Goal: Task Accomplishment & Management: Manage account settings

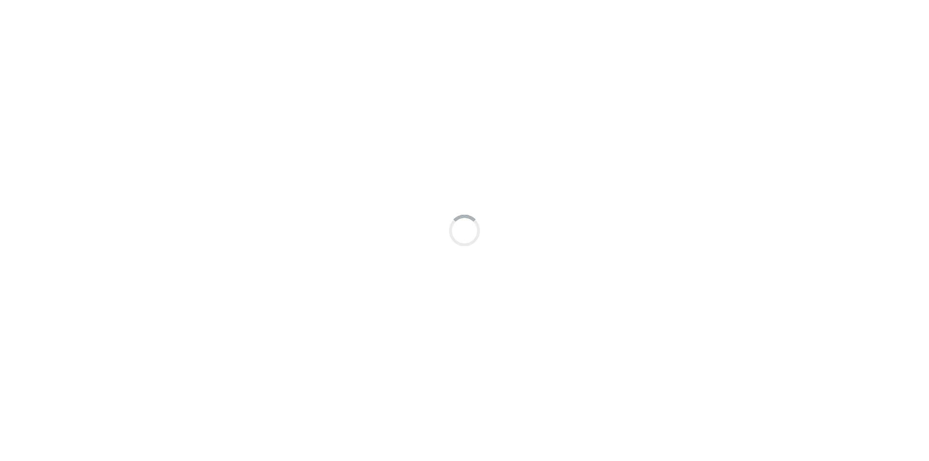
scroll to position [7, 0]
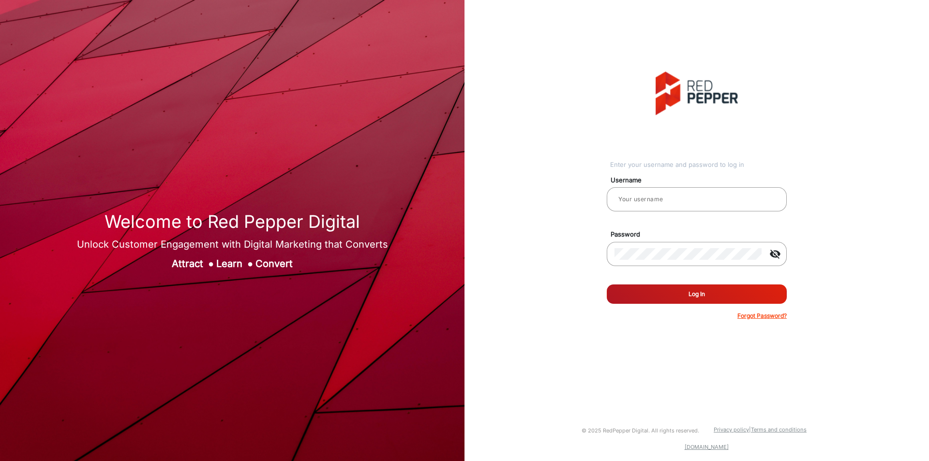
type input "[PERSON_NAME]"
click at [686, 299] on button "Log In" at bounding box center [697, 294] width 180 height 19
click at [750, 316] on p "Forgot Password?" at bounding box center [762, 316] width 49 height 9
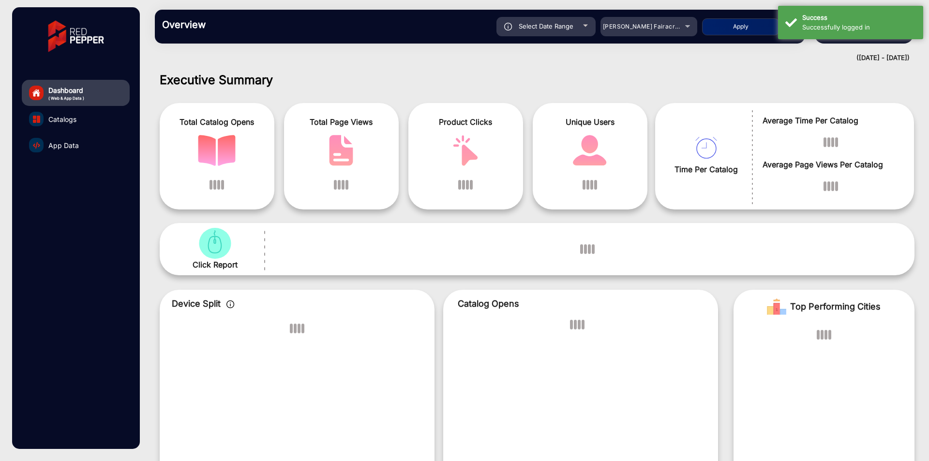
scroll to position [7, 0]
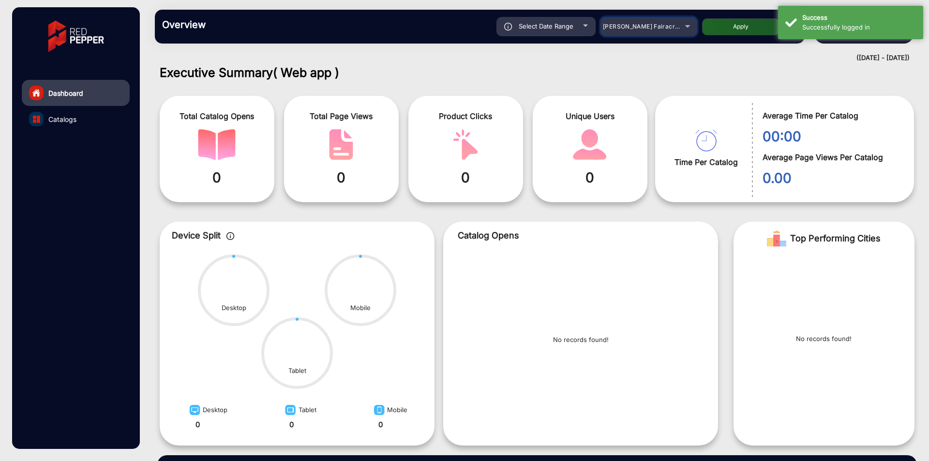
click at [629, 36] on mat-select "[PERSON_NAME] Fairacre Farms" at bounding box center [649, 26] width 97 height 19
click at [629, 34] on mat-select "[PERSON_NAME] Fairacre Farms" at bounding box center [649, 26] width 97 height 19
click at [638, 22] on div "[PERSON_NAME] Fairacre Farms" at bounding box center [641, 27] width 77 height 12
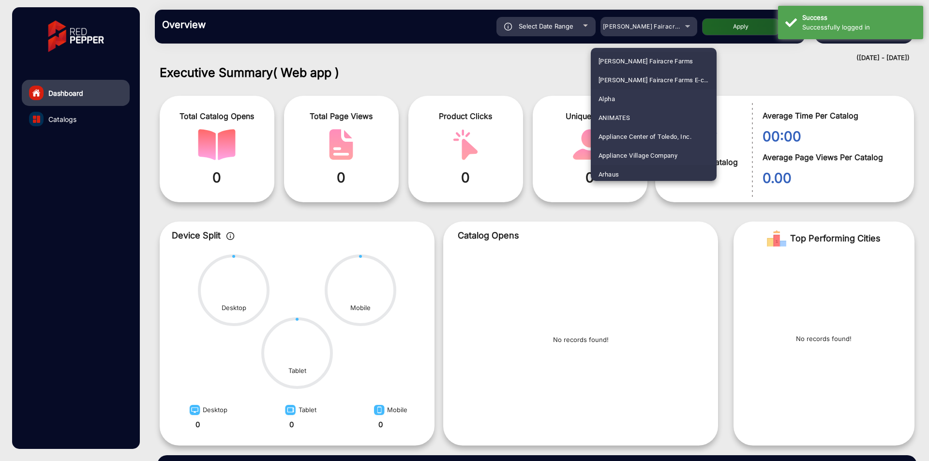
click at [610, 179] on span "Arhaus" at bounding box center [609, 174] width 20 height 19
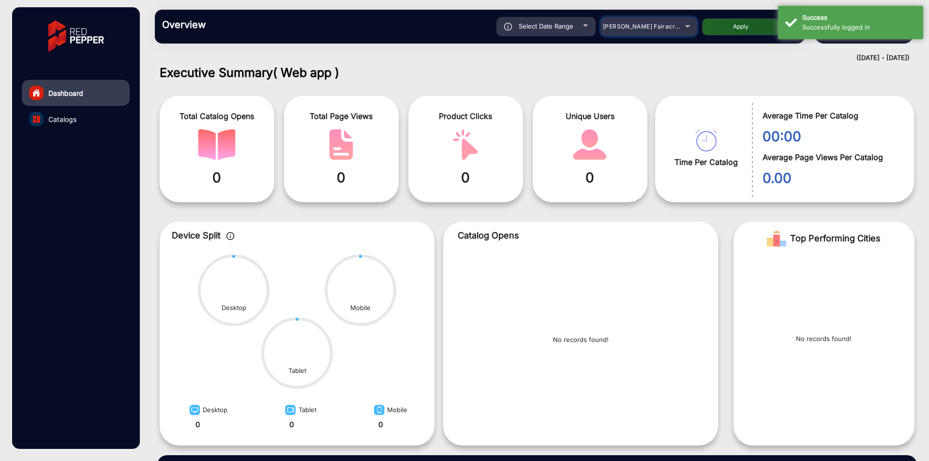
scroll to position [3, 0]
click at [723, 34] on button "Apply" at bounding box center [740, 26] width 77 height 17
type input "[DATE]"
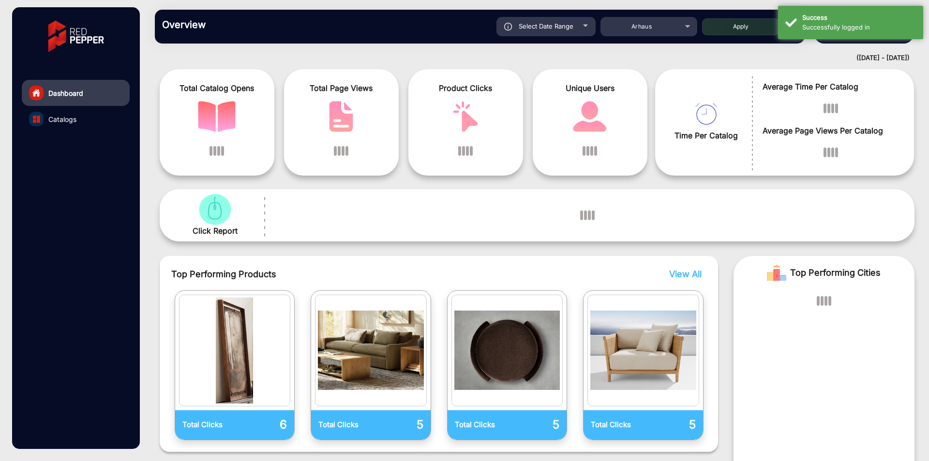
scroll to position [0, 0]
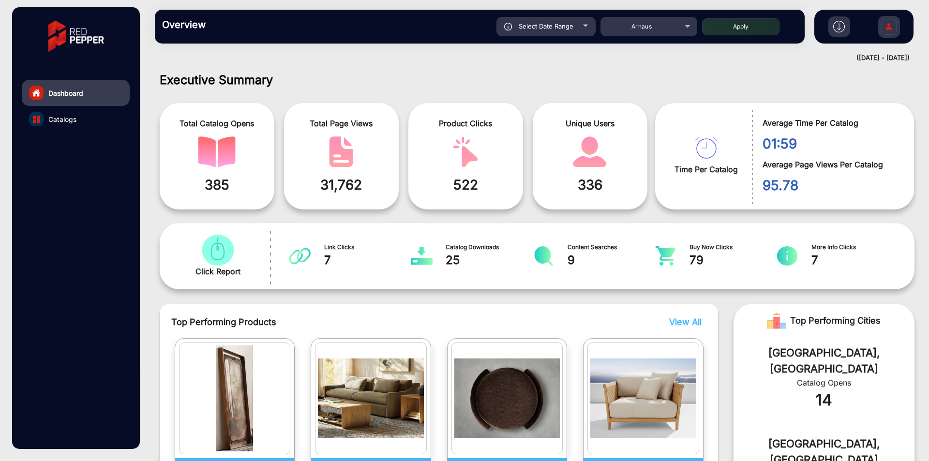
click at [81, 120] on link "Catalogs" at bounding box center [76, 119] width 108 height 26
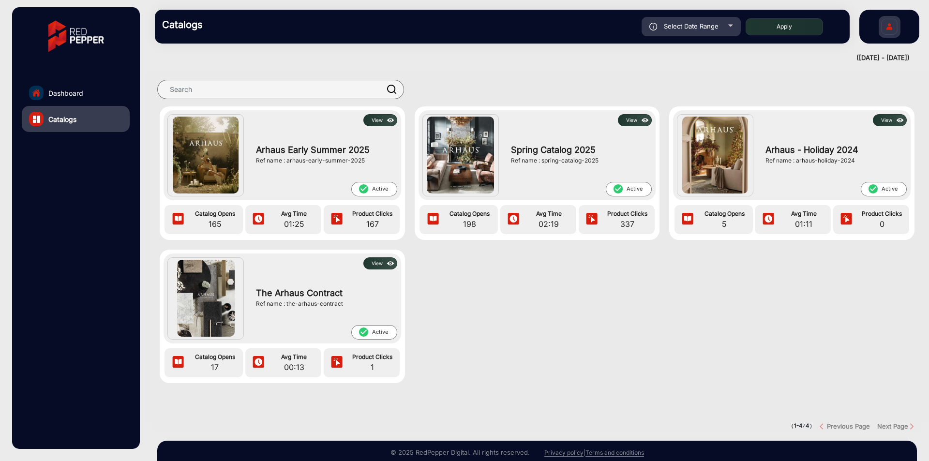
click at [378, 119] on button "View" at bounding box center [380, 120] width 34 height 12
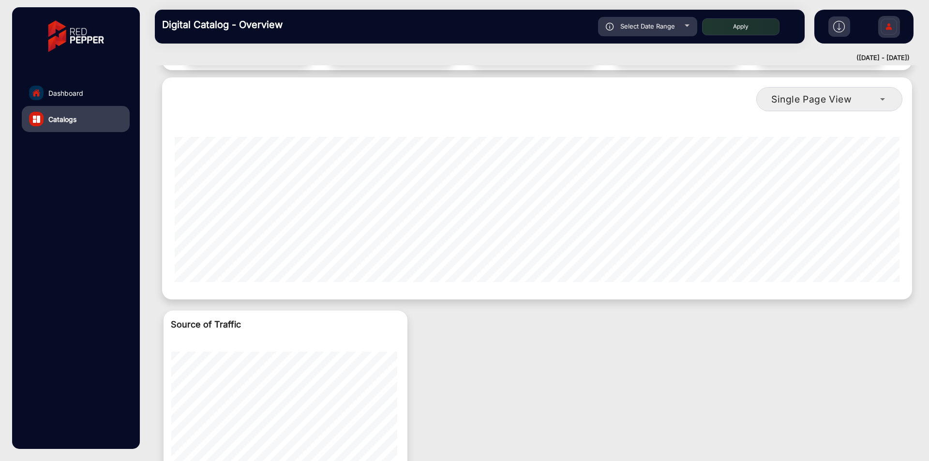
scroll to position [0, 79]
drag, startPoint x: 369, startPoint y: 267, endPoint x: 380, endPoint y: 268, distance: 11.2
click at [380, 268] on div "single-page-view-4" at bounding box center [537, 205] width 740 height 169
click at [309, 260] on div "single-page-view-4" at bounding box center [537, 209] width 725 height 145
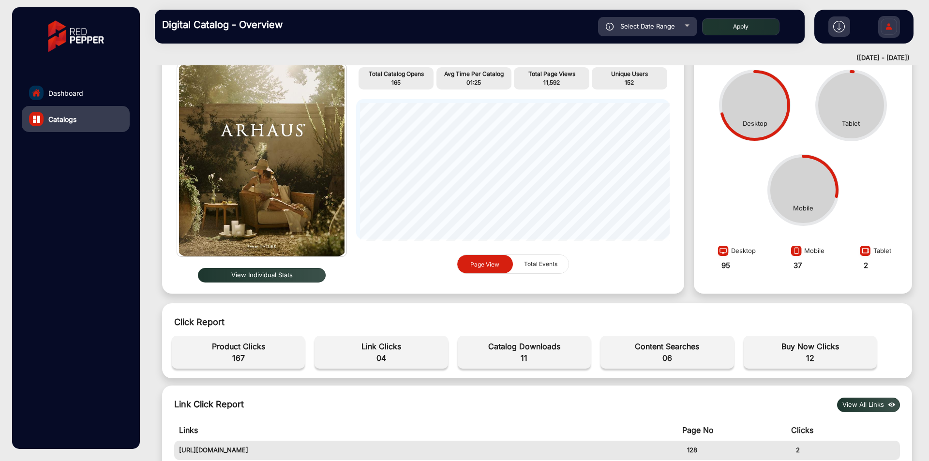
scroll to position [0, 0]
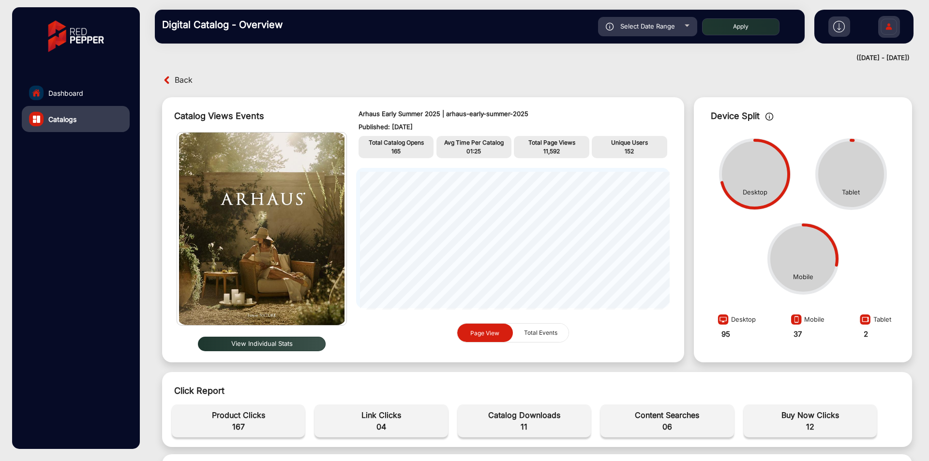
click at [552, 336] on span "Total Events" at bounding box center [540, 333] width 45 height 18
click at [452, 330] on div "Page View Total Events" at bounding box center [513, 333] width 314 height 20
click at [477, 330] on span "Page View" at bounding box center [484, 332] width 29 height 7
click at [545, 331] on span "Total Events" at bounding box center [540, 333] width 45 height 18
click at [458, 332] on button "Page View" at bounding box center [485, 333] width 56 height 19
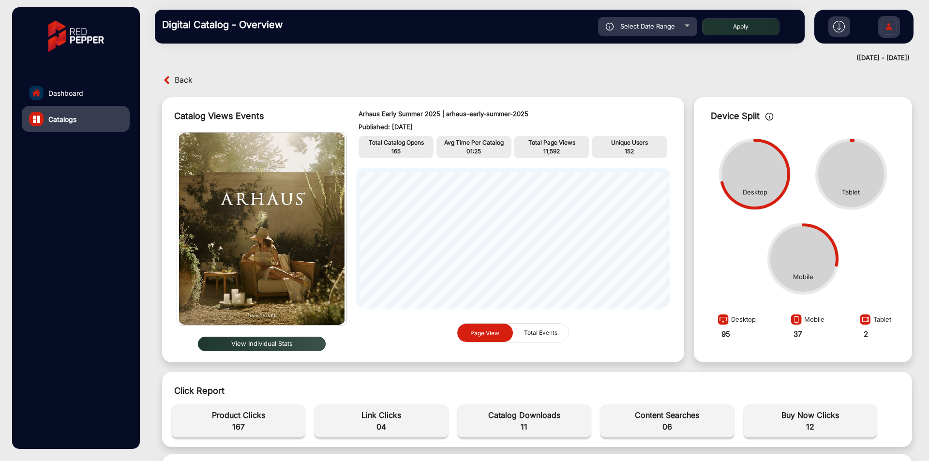
click at [467, 141] on p "Avg Time Per Catalog" at bounding box center [474, 142] width 71 height 9
click at [596, 135] on div "Arhaus Early Summer 2025 | arhaus-early-summer-2025 Published: [DATE] Total Cat…" at bounding box center [513, 230] width 333 height 256
click at [592, 139] on div "Unique Users 152" at bounding box center [629, 147] width 75 height 22
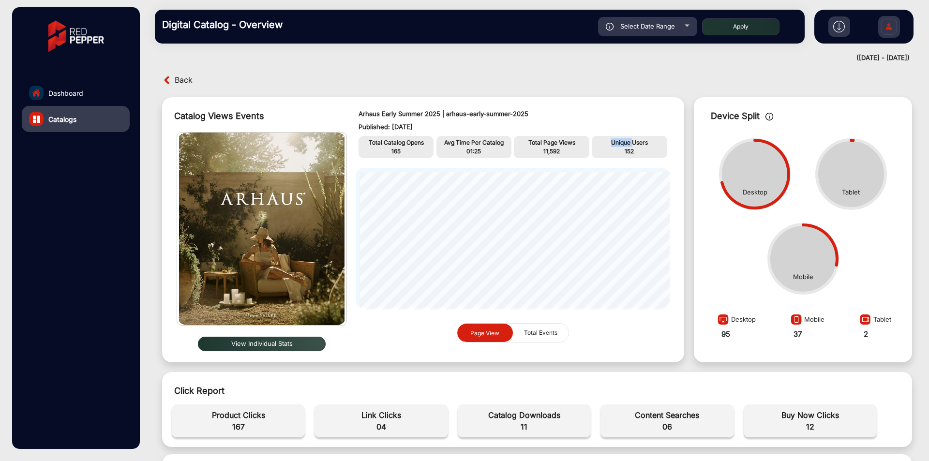
click at [592, 139] on div "Unique Users 152" at bounding box center [629, 147] width 75 height 22
click at [816, 317] on div "Mobile" at bounding box center [806, 320] width 36 height 18
click at [858, 316] on img at bounding box center [865, 321] width 16 height 15
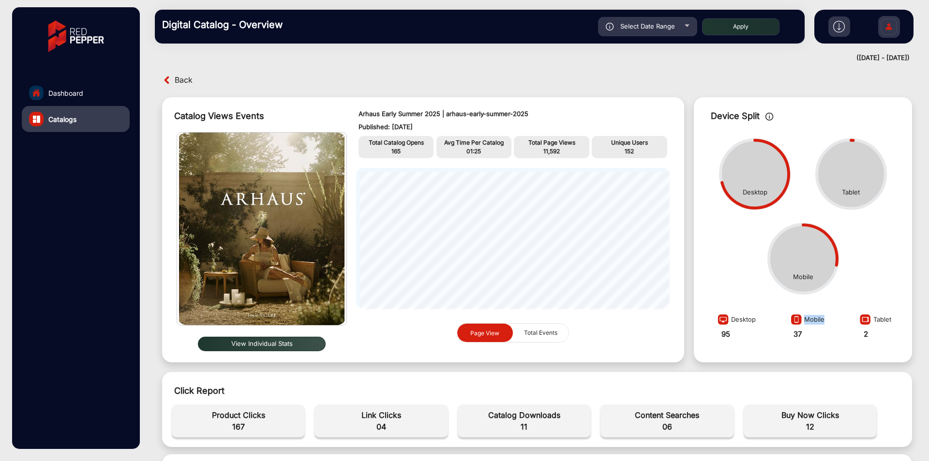
click at [858, 316] on img at bounding box center [865, 321] width 16 height 15
click at [830, 358] on div "Device Split Desktop Mobile Tablet Desktop 95 Mobile 37 Tablet 2" at bounding box center [803, 229] width 218 height 265
click at [659, 22] on span "Select Date Range" at bounding box center [647, 26] width 55 height 8
type input "[DATE]"
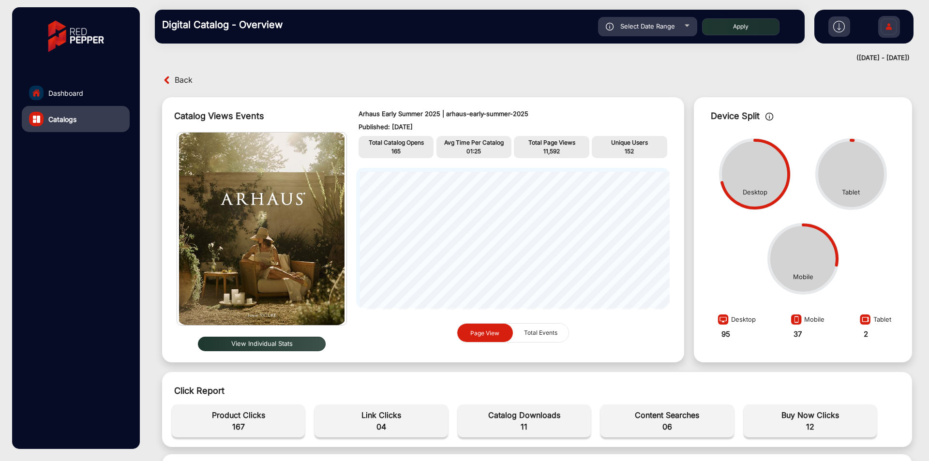
type input "[DATE]"
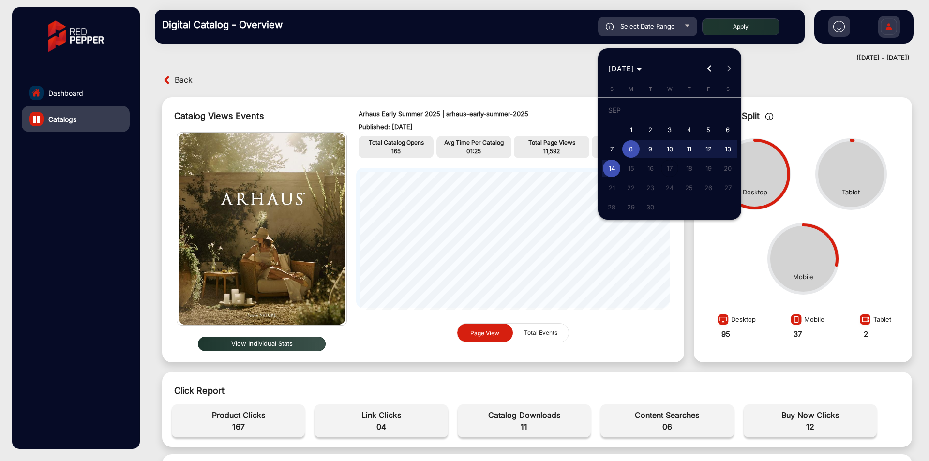
click at [715, 16] on div at bounding box center [464, 230] width 929 height 461
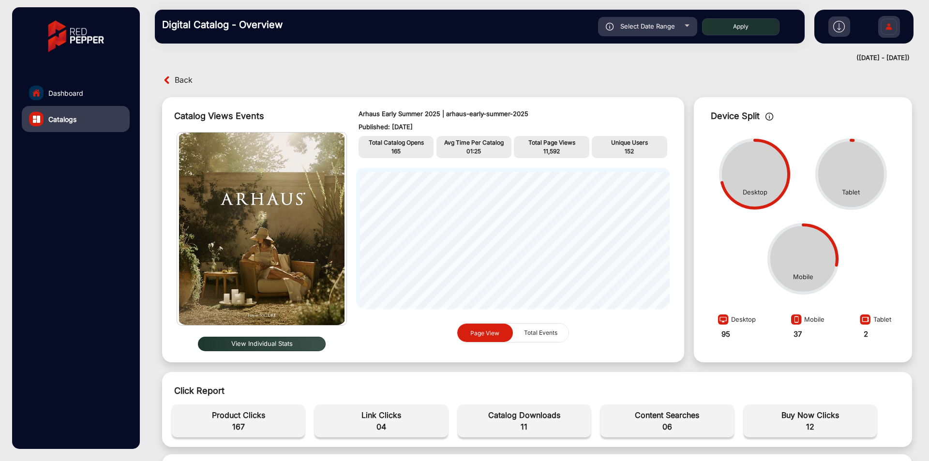
click at [728, 25] on button "Apply" at bounding box center [740, 26] width 77 height 17
type input "[DATE]"
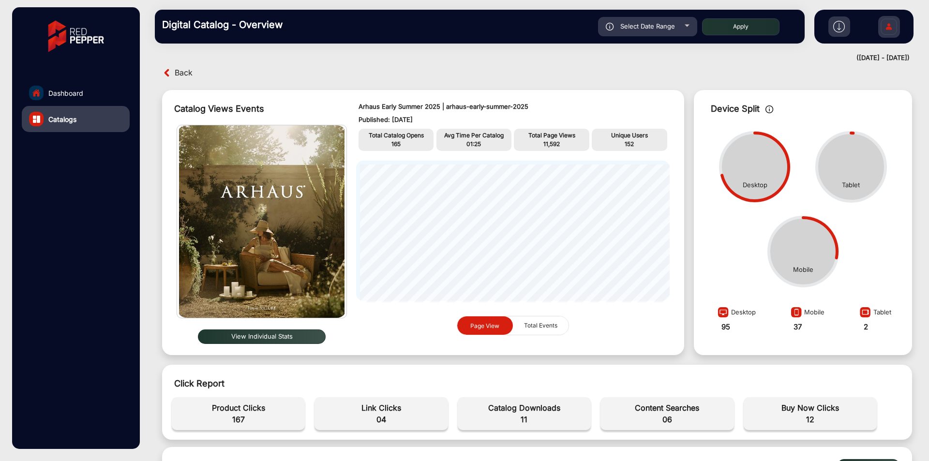
click at [728, 26] on button "Apply" at bounding box center [740, 26] width 77 height 17
type input "[DATE]"
drag, startPoint x: 674, startPoint y: 166, endPoint x: 417, endPoint y: 48, distance: 282.8
click at [417, 48] on div "Digital Catalog - Overview Select Date Range [DATE] [DATE] – [DATE] [DATE] Arha…" at bounding box center [537, 26] width 784 height 53
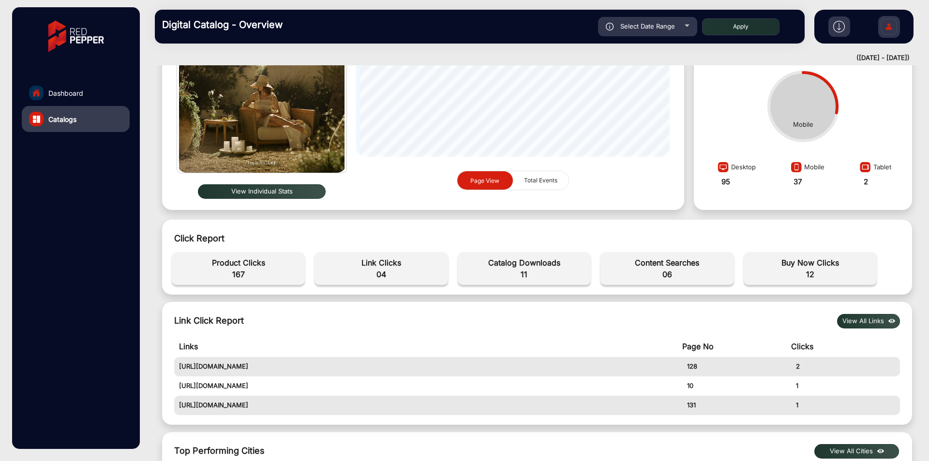
scroll to position [148, 0]
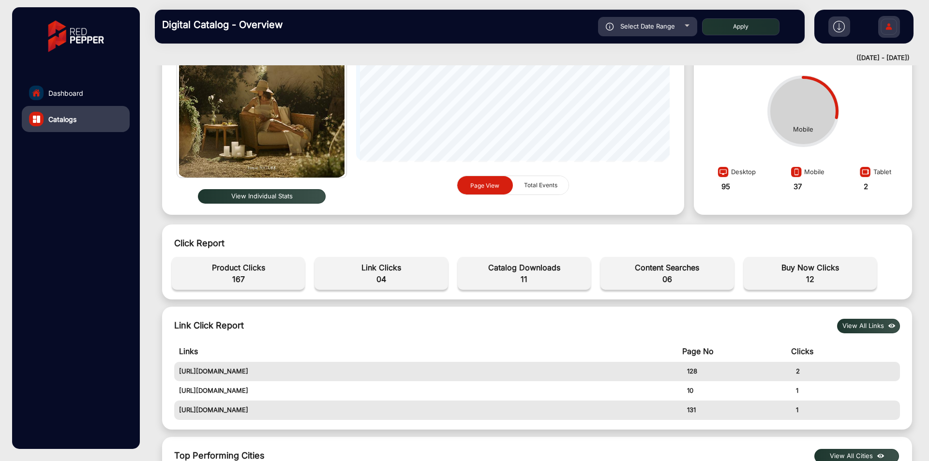
click at [892, 29] on img at bounding box center [889, 28] width 20 height 34
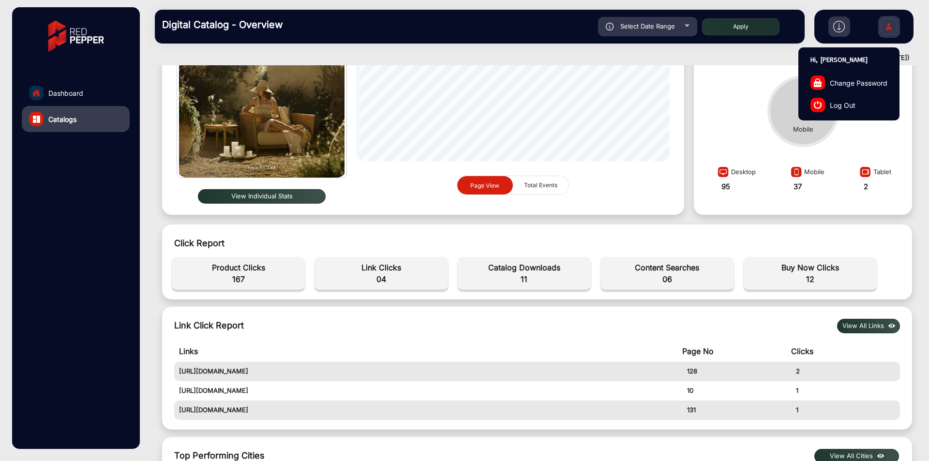
click at [843, 81] on span "Change Password" at bounding box center [859, 82] width 58 height 10
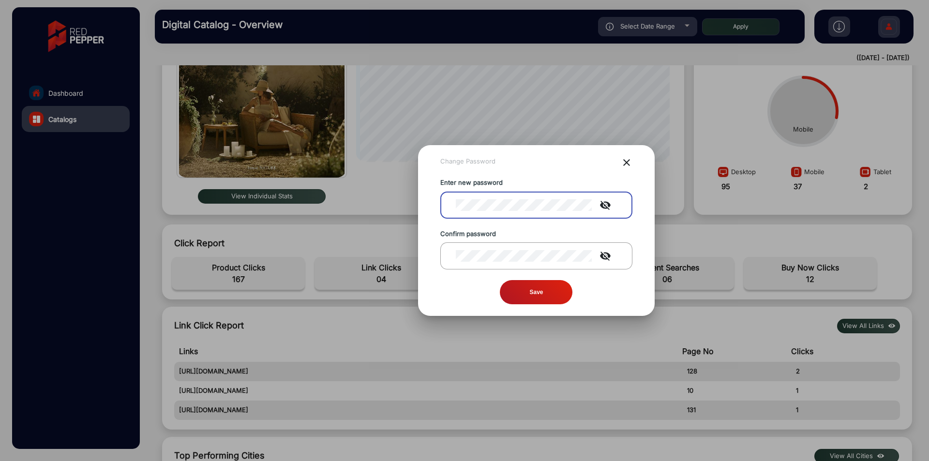
click at [539, 179] on div "Enter new password visibility_off" at bounding box center [536, 203] width 207 height 51
click at [538, 161] on div "Change Password close" at bounding box center [536, 168] width 192 height 22
click at [626, 160] on mat-icon "close" at bounding box center [627, 163] width 12 height 12
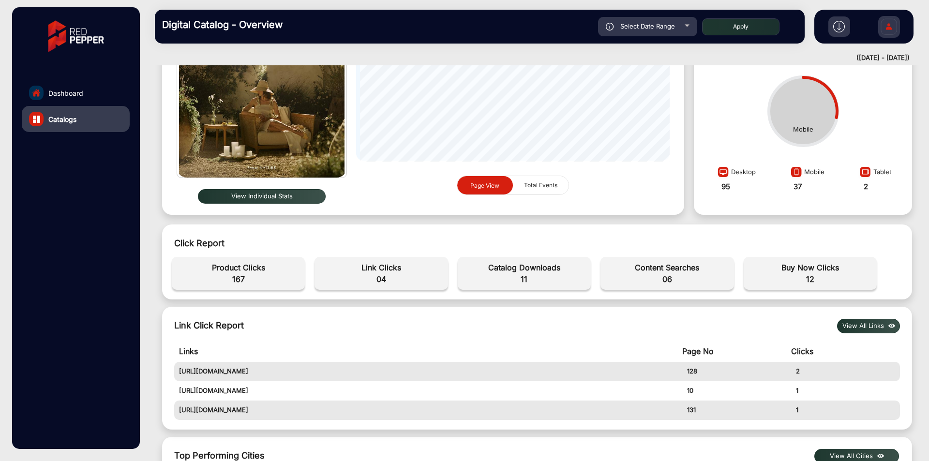
click at [882, 32] on img at bounding box center [889, 28] width 20 height 34
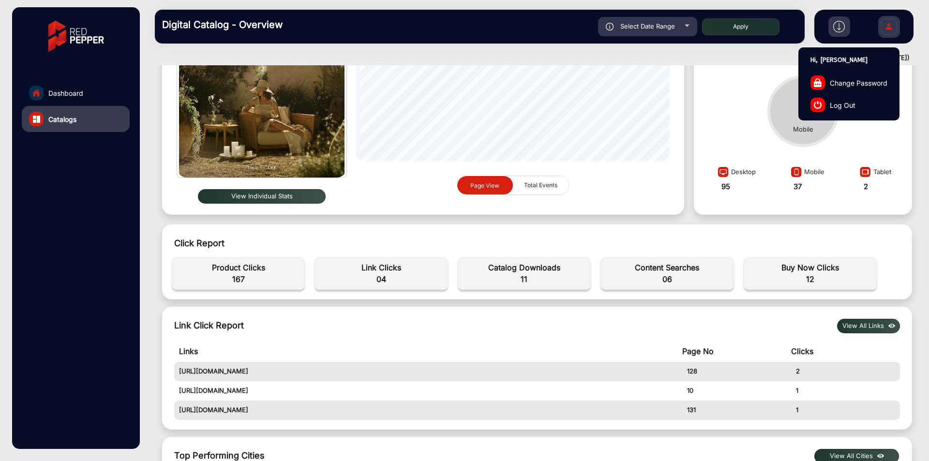
click at [850, 82] on span "Change Password" at bounding box center [859, 82] width 58 height 10
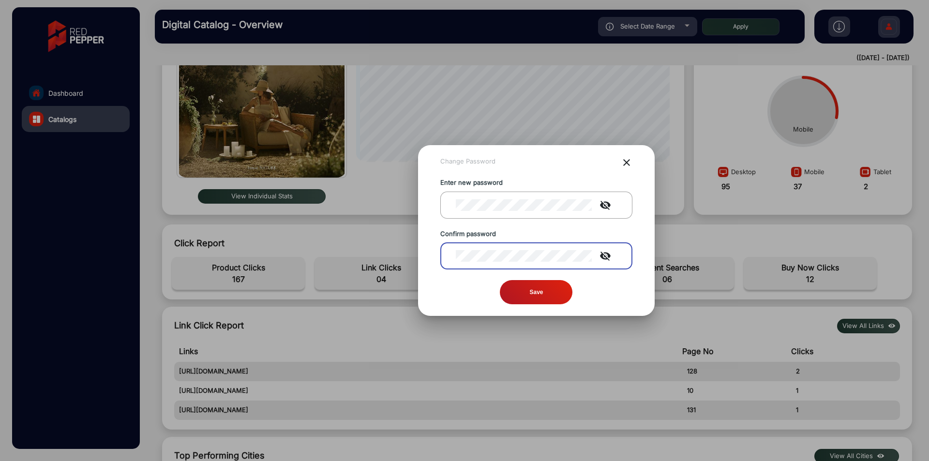
click at [808, 126] on div at bounding box center [464, 230] width 929 height 461
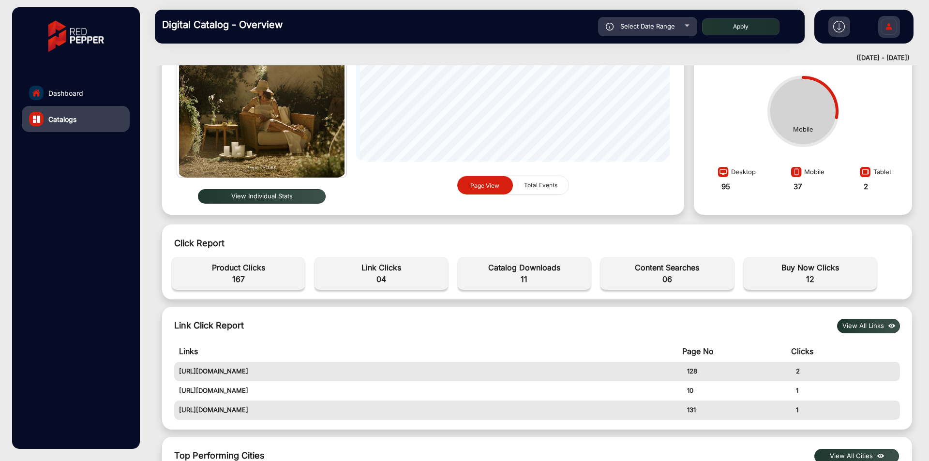
click at [894, 32] on img at bounding box center [889, 28] width 20 height 34
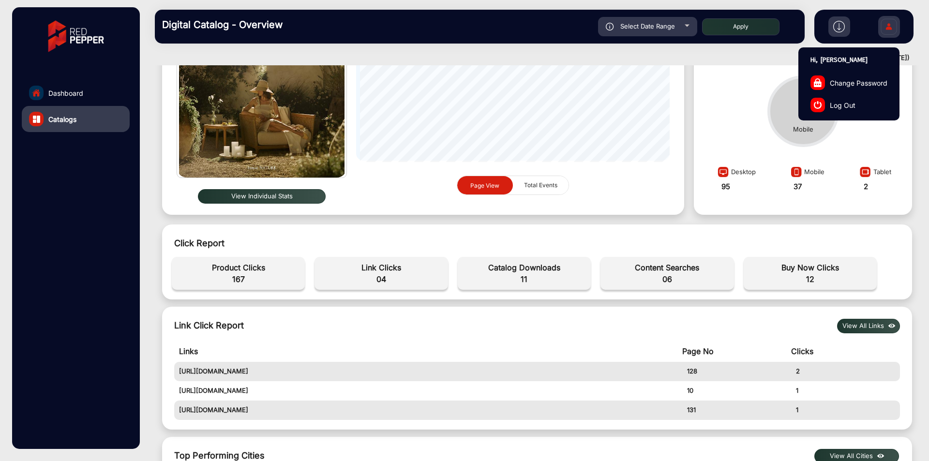
click at [863, 83] on span "Change Password" at bounding box center [859, 82] width 58 height 10
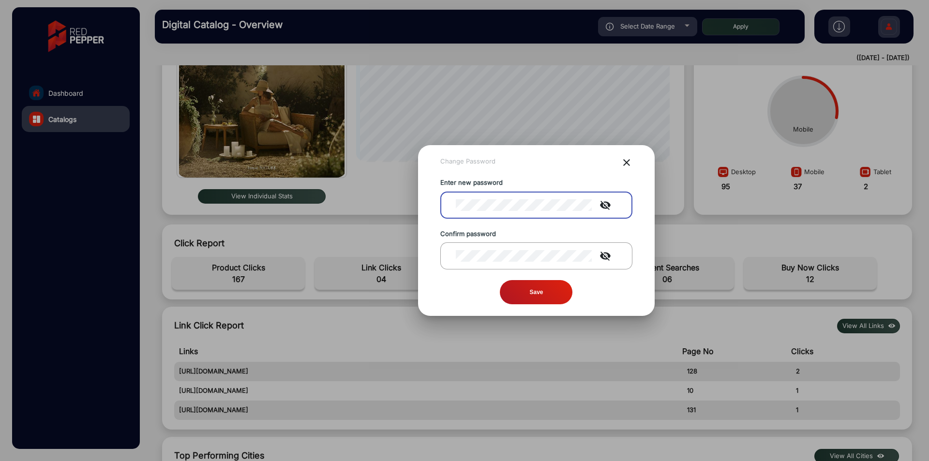
click at [482, 161] on div "Change Password" at bounding box center [467, 162] width 55 height 10
click at [627, 163] on mat-icon "close" at bounding box center [627, 163] width 12 height 12
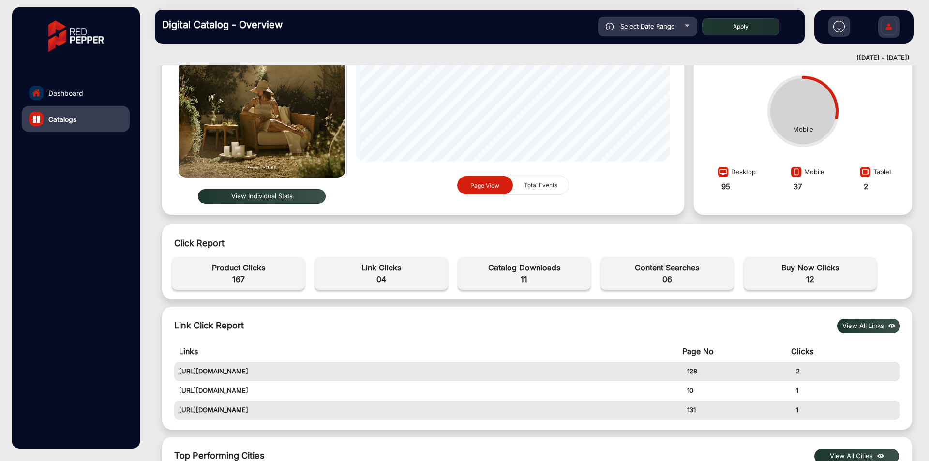
click at [774, 106] on circle at bounding box center [803, 111] width 71 height 71
click at [891, 22] on img at bounding box center [889, 28] width 20 height 34
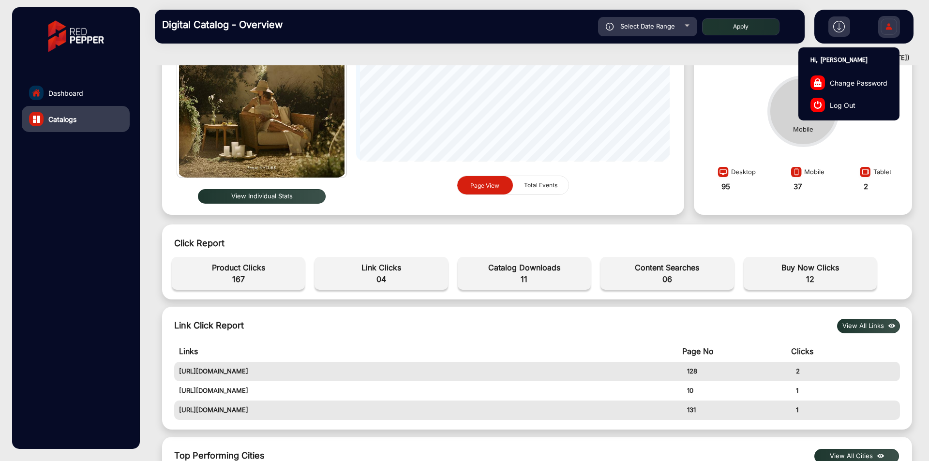
click at [860, 103] on link "Log Out" at bounding box center [849, 105] width 100 height 22
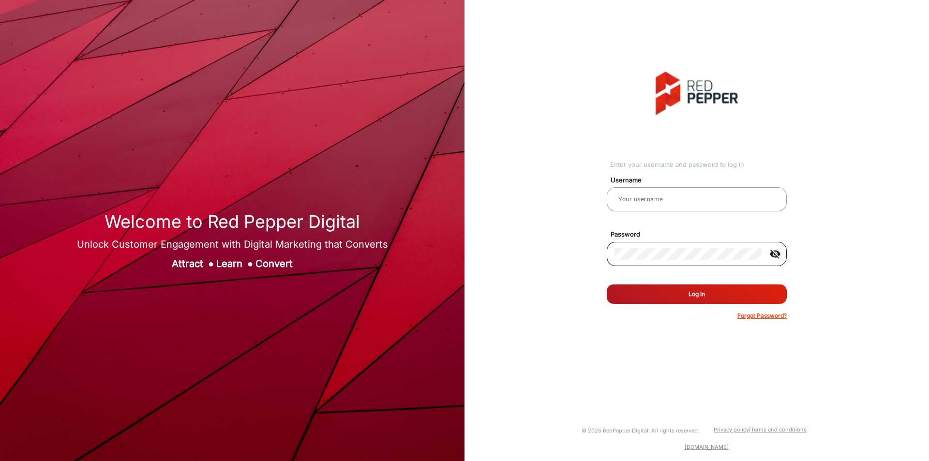
type input "[PERSON_NAME]"
click at [762, 315] on p "Forgot Password?" at bounding box center [762, 316] width 49 height 9
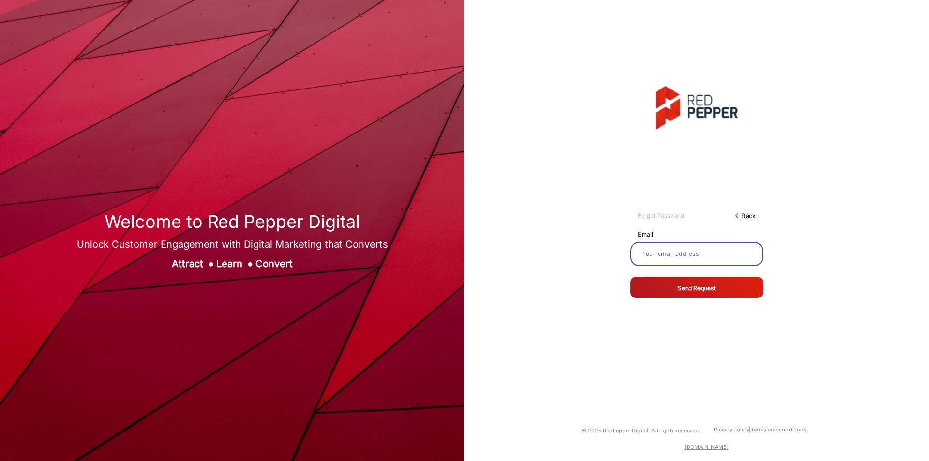
click at [693, 251] on input at bounding box center [696, 254] width 117 height 12
click at [712, 252] on input at bounding box center [696, 254] width 117 height 12
click at [678, 263] on div at bounding box center [696, 254] width 117 height 27
click at [678, 252] on input at bounding box center [696, 254] width 117 height 12
click at [751, 215] on link "Back" at bounding box center [748, 216] width 15 height 10
